Goal: Information Seeking & Learning: Understand process/instructions

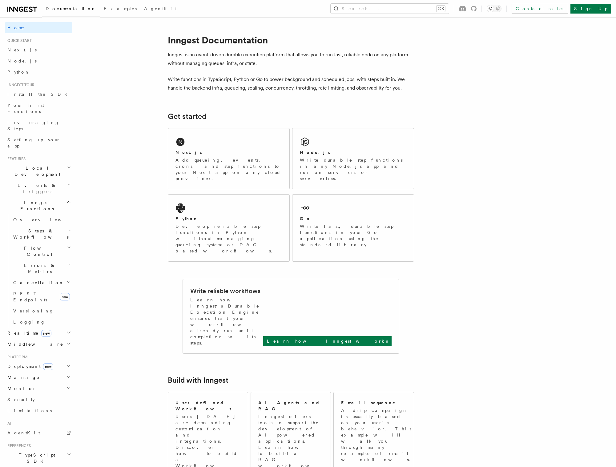
click at [26, 9] on icon at bounding box center [22, 9] width 30 height 7
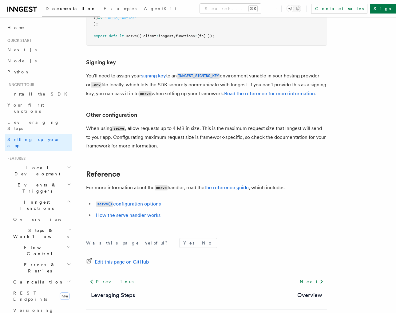
scroll to position [265, 0]
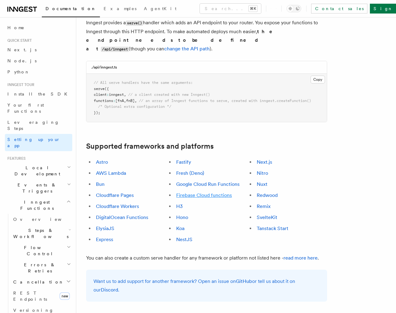
click at [215, 193] on link "Firebase Cloud functions" at bounding box center [204, 196] width 56 height 6
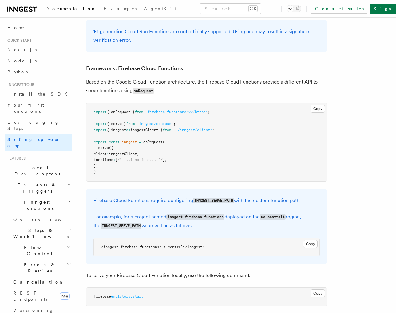
scroll to position [2706, 0]
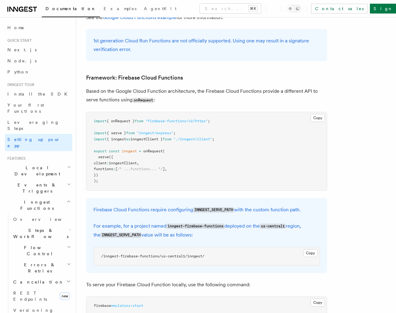
click at [136, 222] on p "For example, for a project named inngest-firebase-functions deployed on the us-…" at bounding box center [207, 231] width 226 height 18
